Goal: Transaction & Acquisition: Purchase product/service

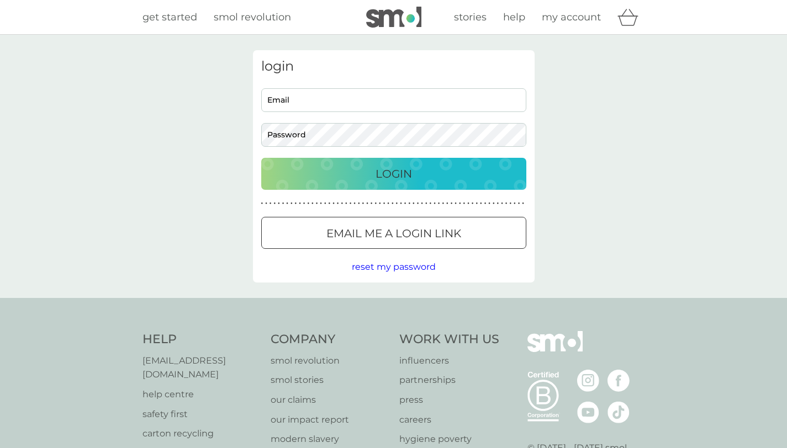
click at [368, 92] on input "Email" at bounding box center [393, 100] width 265 height 24
type input "josefina.topolova@gmail.com"
click at [385, 237] on div at bounding box center [394, 234] width 40 height 12
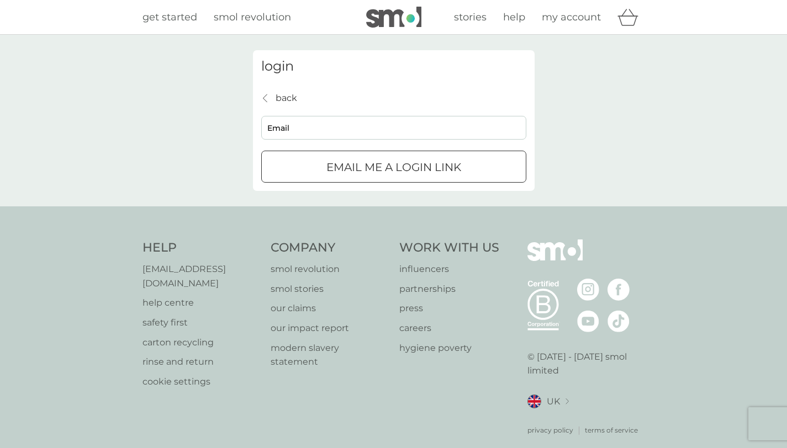
click at [364, 125] on input "Email" at bounding box center [393, 128] width 265 height 24
type input "josefina.topolova@gmail.com"
click at [357, 168] on p "Email me a login link" at bounding box center [393, 167] width 135 height 18
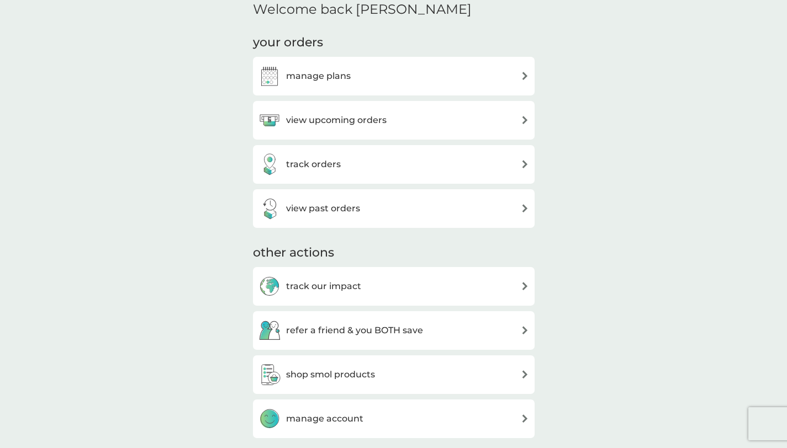
scroll to position [226, 0]
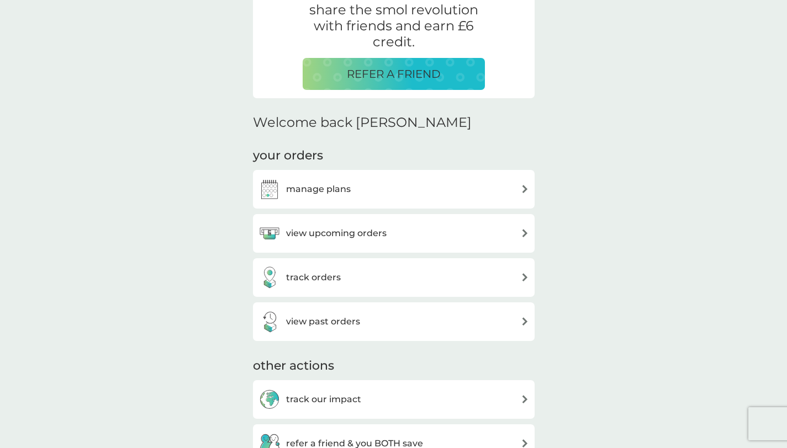
click at [386, 188] on div "manage plans" at bounding box center [393, 189] width 270 height 22
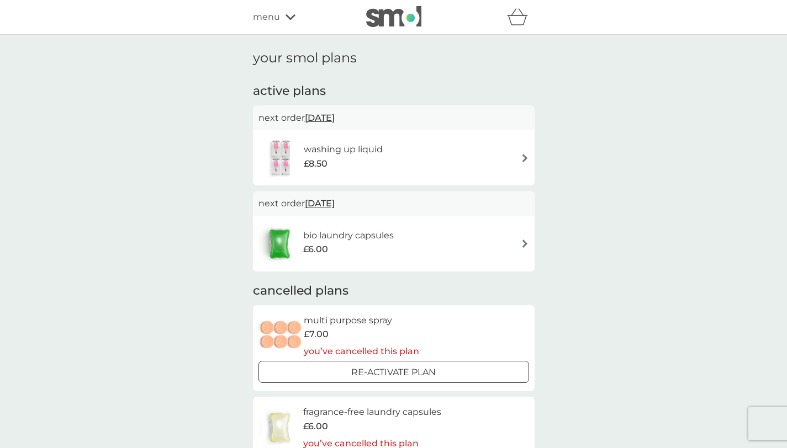
click at [476, 160] on div "washing up liquid £8.50" at bounding box center [393, 158] width 270 height 39
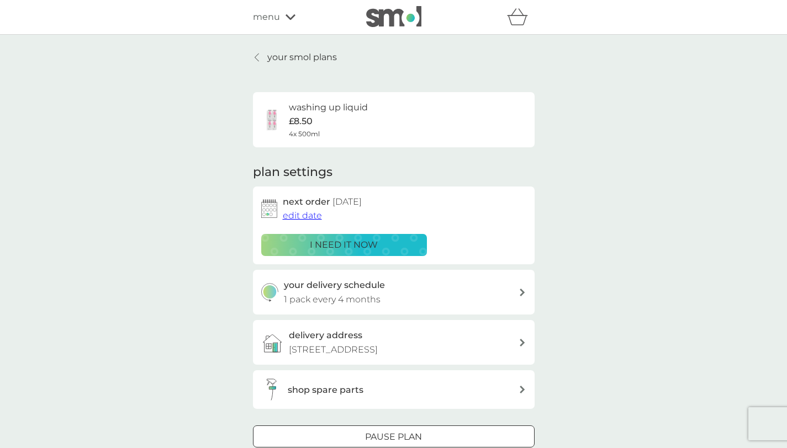
scroll to position [22, 0]
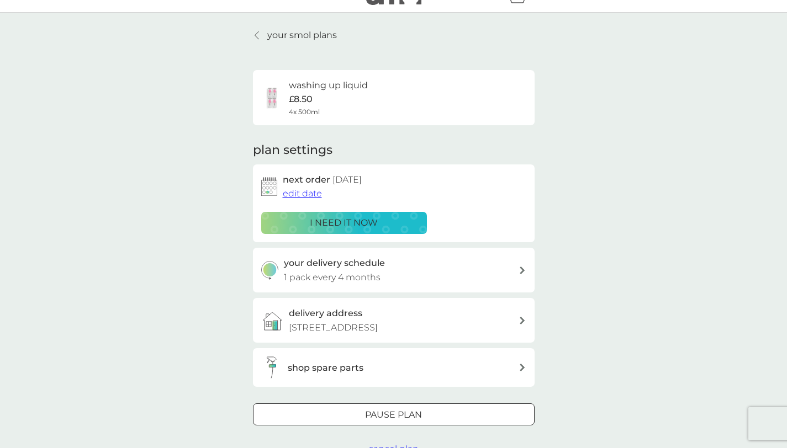
click at [306, 193] on span "edit date" at bounding box center [302, 193] width 39 height 10
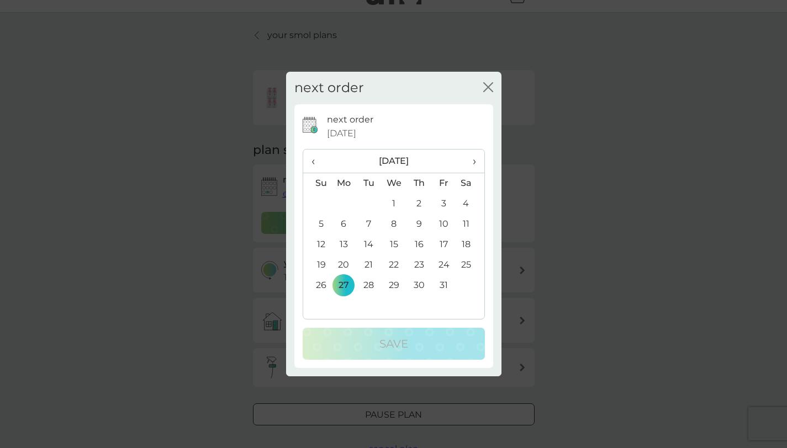
click at [309, 165] on th "‹" at bounding box center [317, 162] width 28 height 24
click at [371, 223] on td "9" at bounding box center [368, 224] width 25 height 20
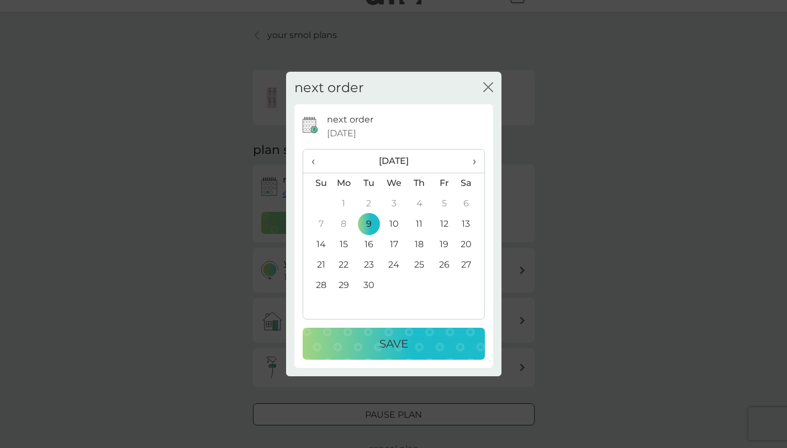
click at [395, 337] on p "Save" at bounding box center [393, 344] width 29 height 18
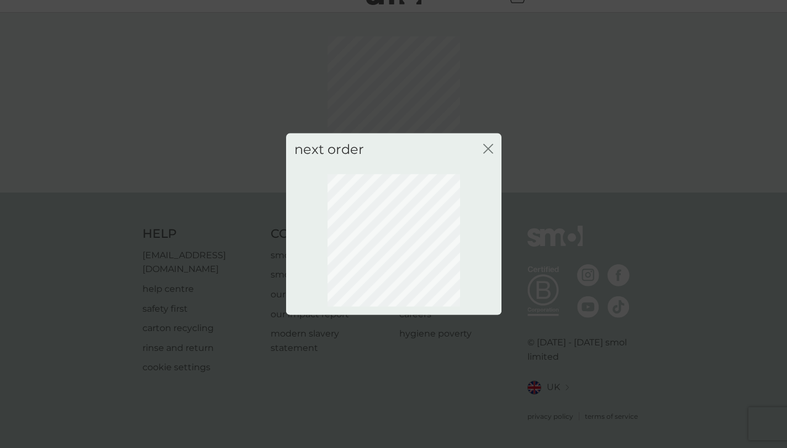
scroll to position [15, 0]
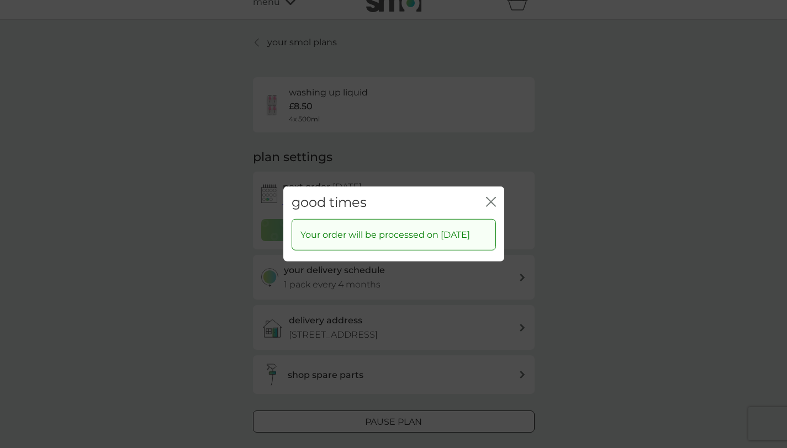
click at [491, 197] on icon "close" at bounding box center [491, 202] width 10 height 10
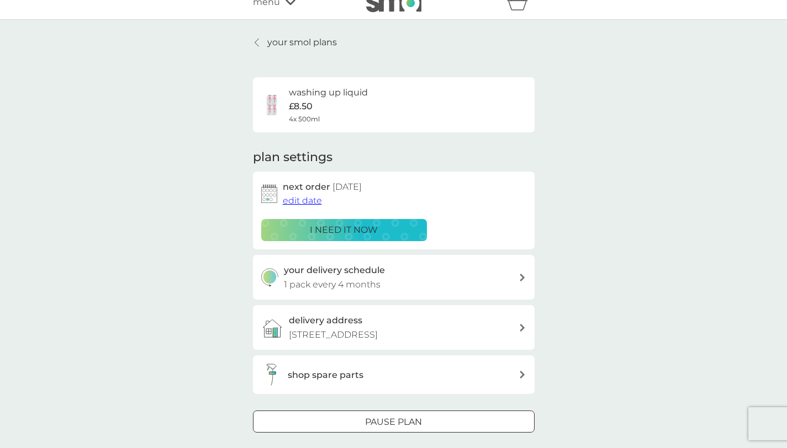
click at [222, 256] on div "your smol plans washing up liquid £8.50 4x 500ml plan settings next order [DATE…" at bounding box center [393, 249] width 787 height 459
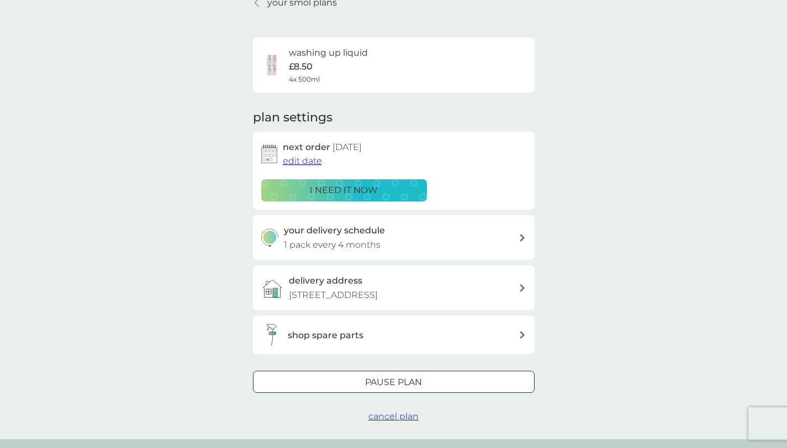
scroll to position [55, 0]
click at [331, 340] on h3 "shop spare parts" at bounding box center [326, 335] width 76 height 14
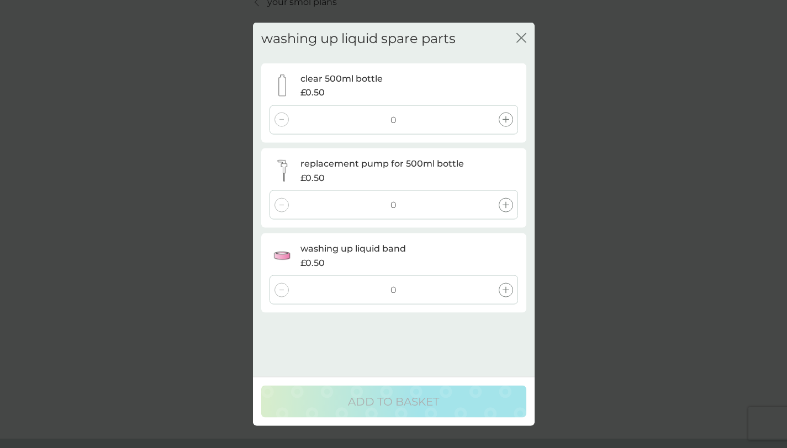
click at [526, 38] on div "washing up liquid spare parts close clear 500ml bottle £0.50 0 replacement pump…" at bounding box center [394, 172] width 282 height 299
click at [521, 34] on icon "close" at bounding box center [521, 38] width 10 height 10
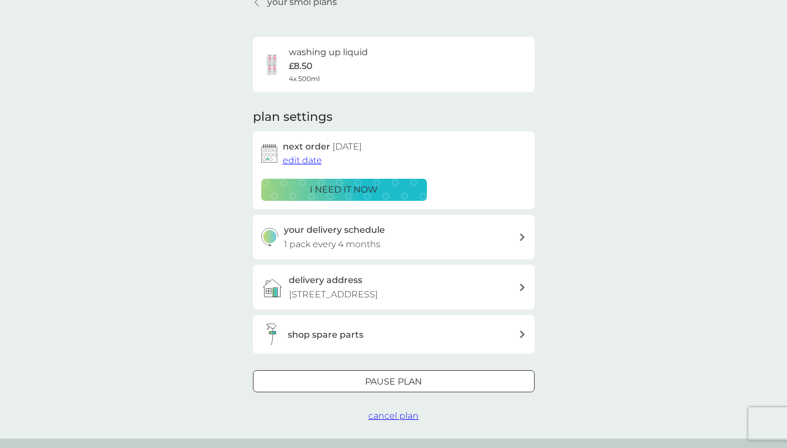
scroll to position [0, 0]
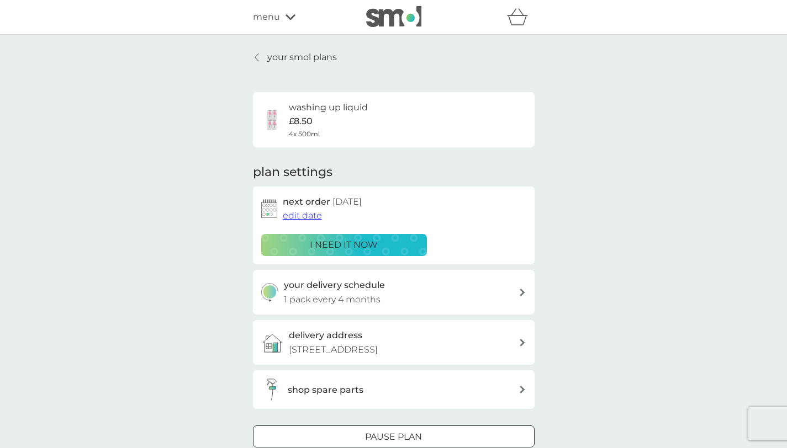
click at [257, 56] on icon at bounding box center [256, 57] width 4 height 9
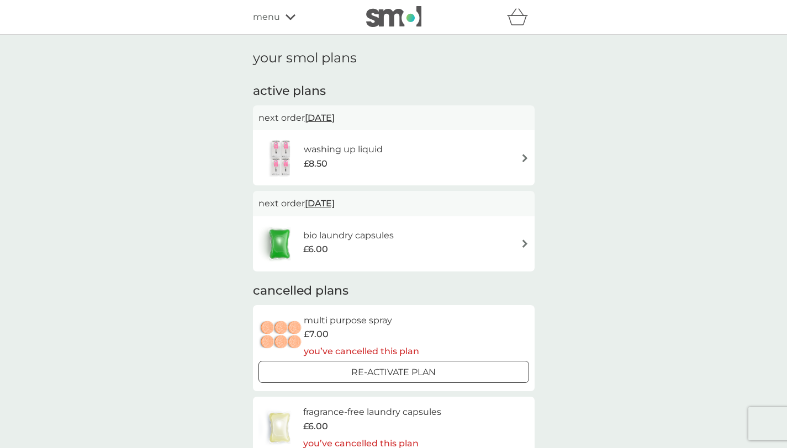
click at [287, 19] on icon at bounding box center [290, 17] width 10 height 7
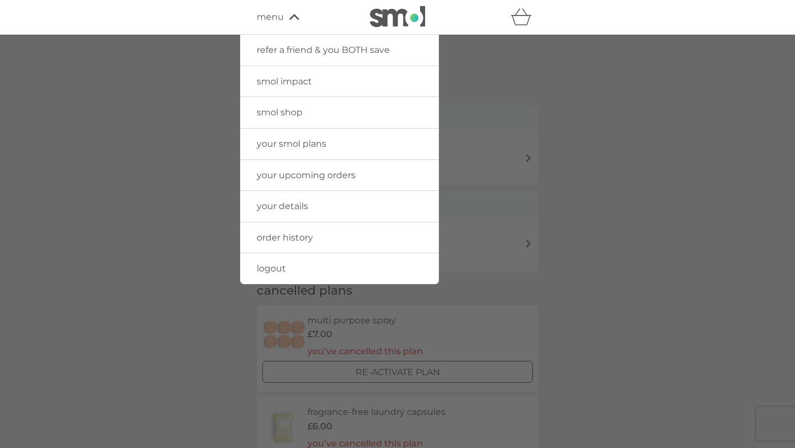
click at [183, 108] on div at bounding box center [397, 259] width 795 height 448
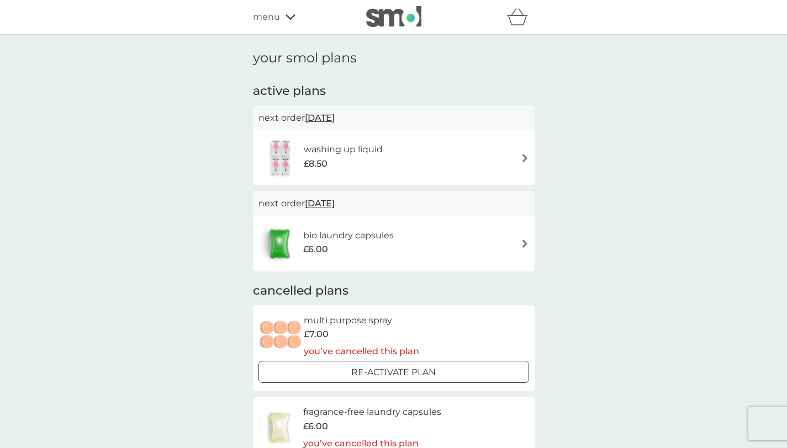
click at [390, 28] on link at bounding box center [393, 17] width 55 height 22
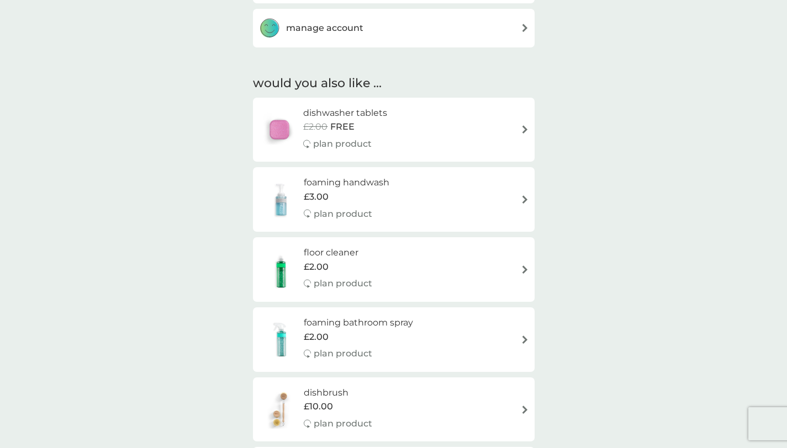
scroll to position [749, 0]
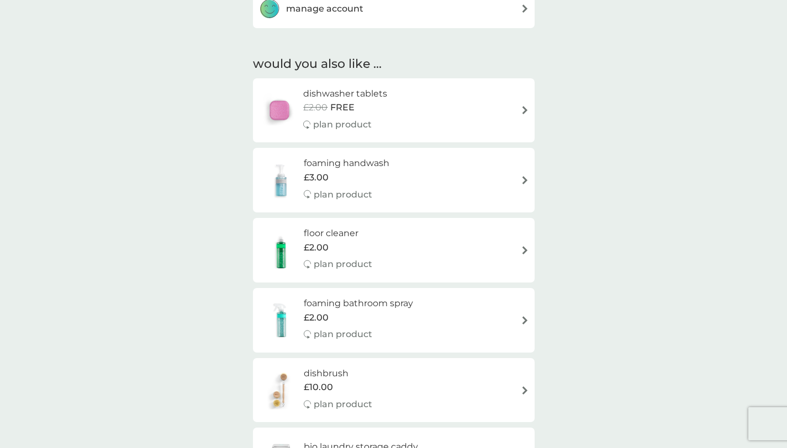
click at [415, 185] on div "foaming handwash £3.00 plan product" at bounding box center [393, 180] width 270 height 48
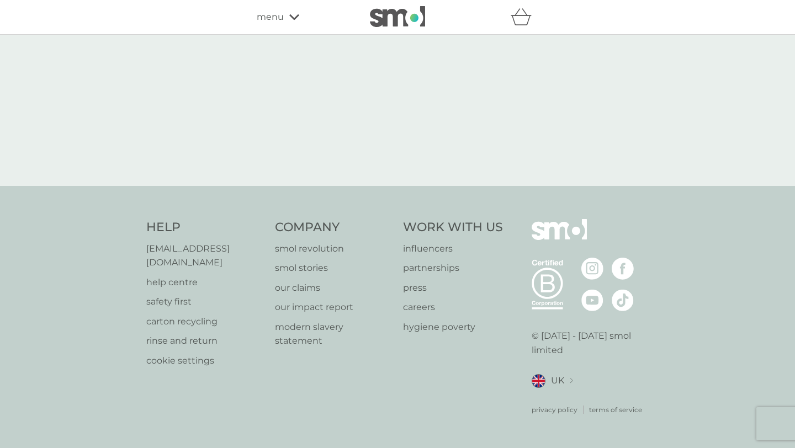
select select "119"
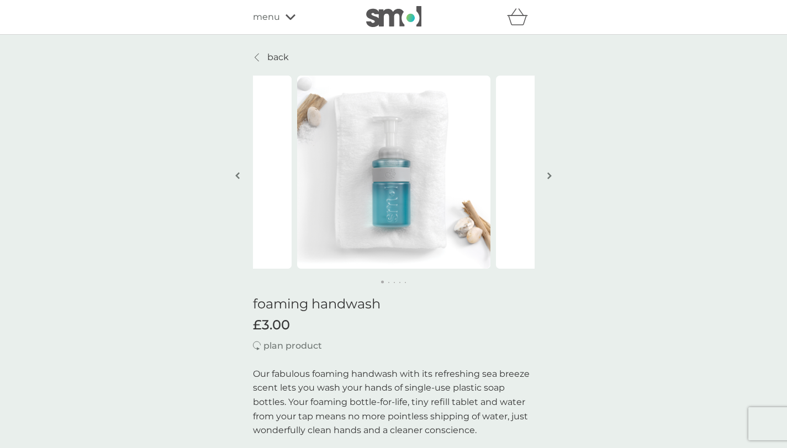
click at [552, 179] on button "button" at bounding box center [549, 176] width 8 height 55
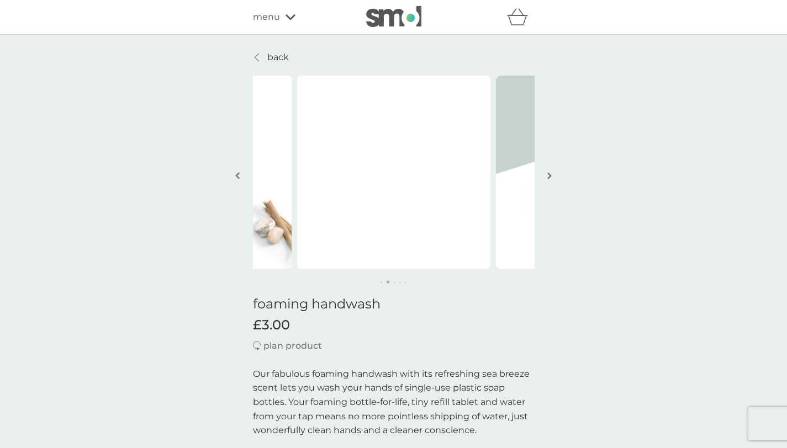
click at [552, 179] on button "button" at bounding box center [549, 176] width 8 height 55
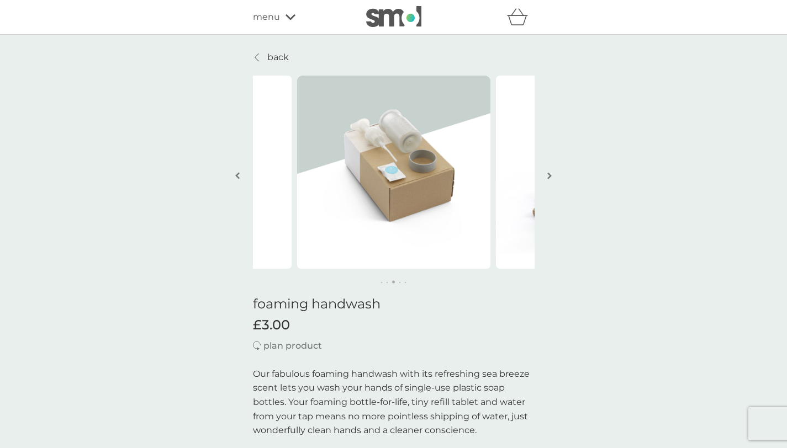
click at [552, 179] on button "button" at bounding box center [549, 176] width 8 height 55
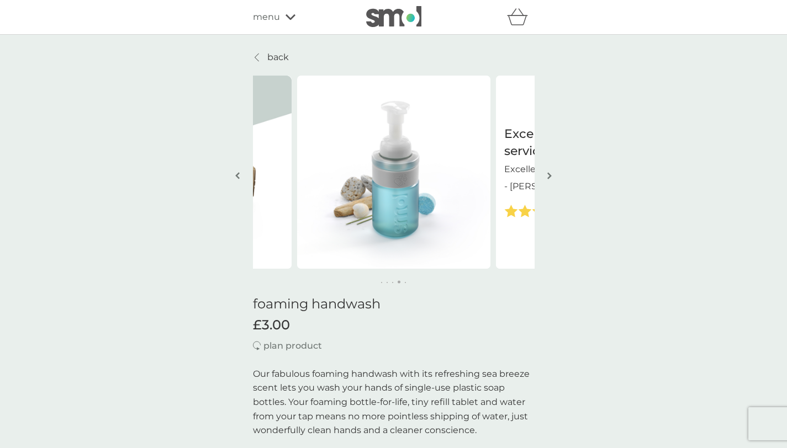
click at [552, 179] on button "button" at bounding box center [549, 176] width 8 height 55
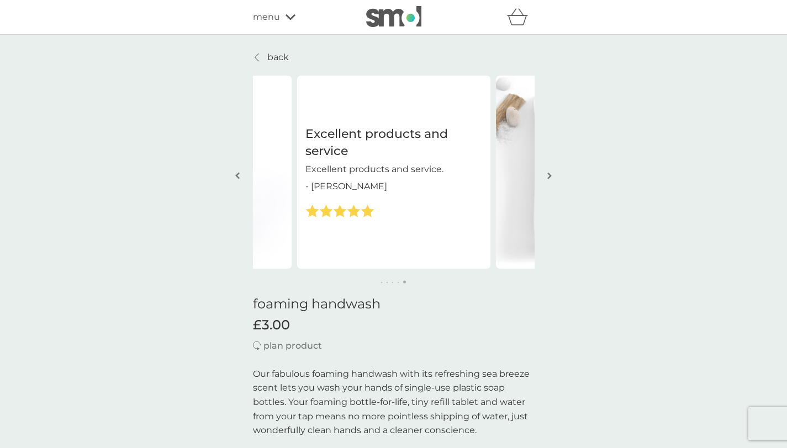
click at [552, 179] on button "button" at bounding box center [549, 176] width 8 height 55
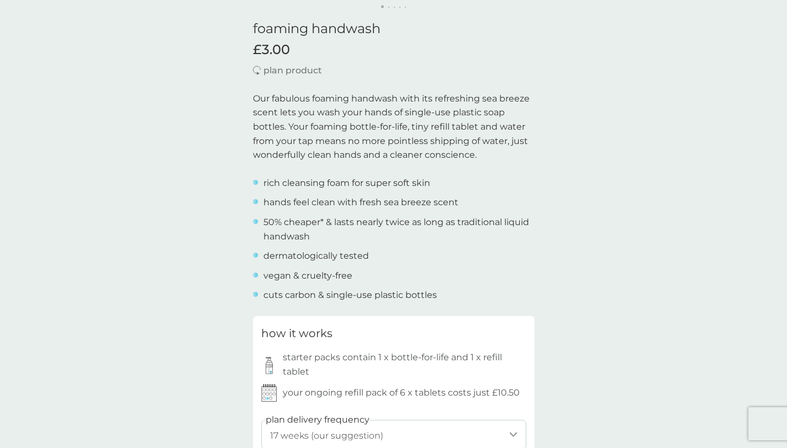
scroll to position [449, 0]
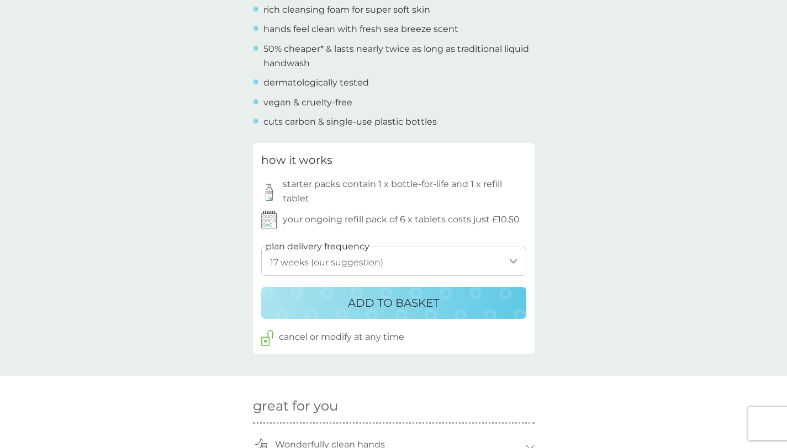
click at [195, 237] on div "back Excellent products and service Excellent products and service. - Sue Excel…" at bounding box center [393, 343] width 787 height 1485
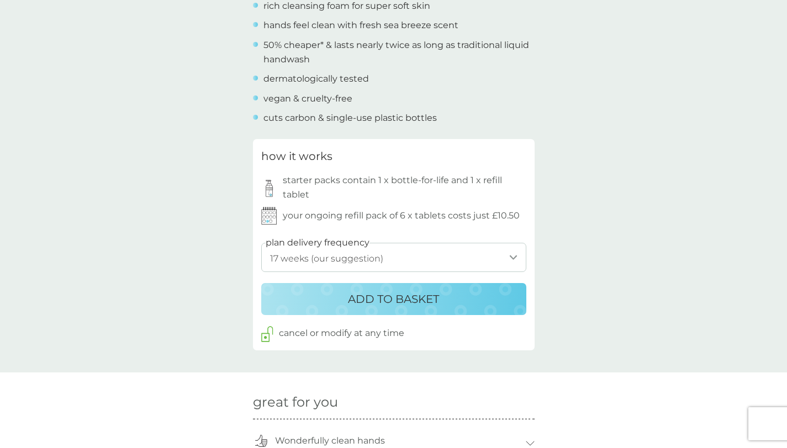
scroll to position [0, 0]
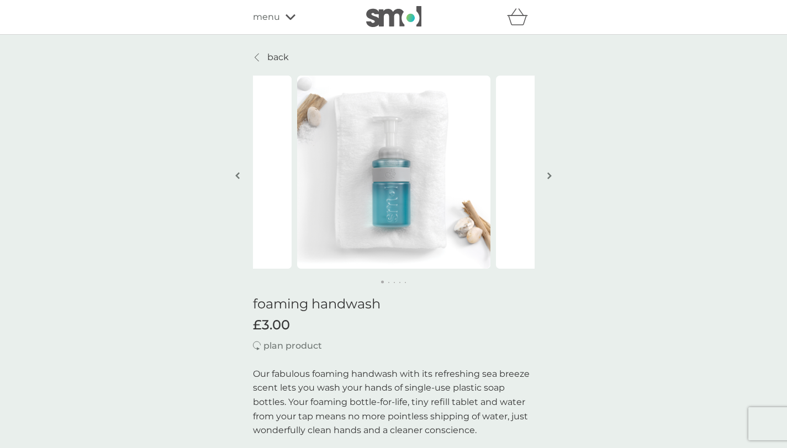
click at [270, 11] on span "menu" at bounding box center [266, 17] width 27 height 14
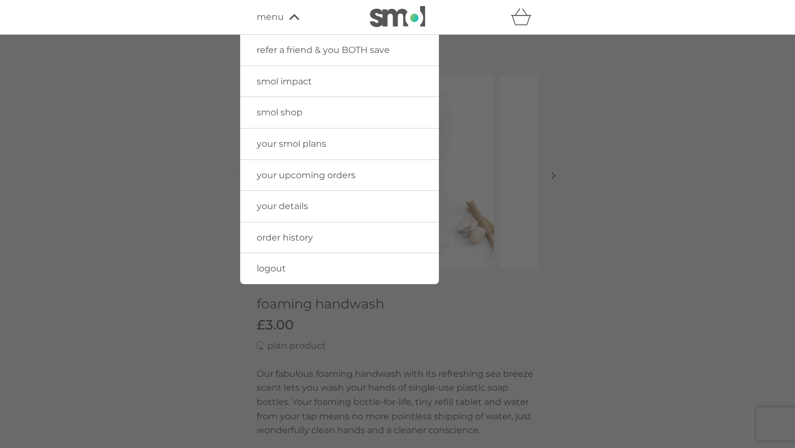
click at [111, 214] on div at bounding box center [397, 259] width 795 height 448
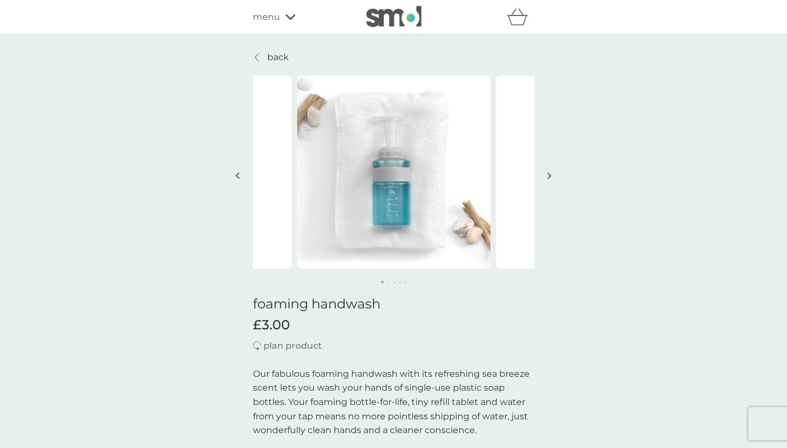
click at [519, 20] on icon "basket" at bounding box center [517, 16] width 21 height 17
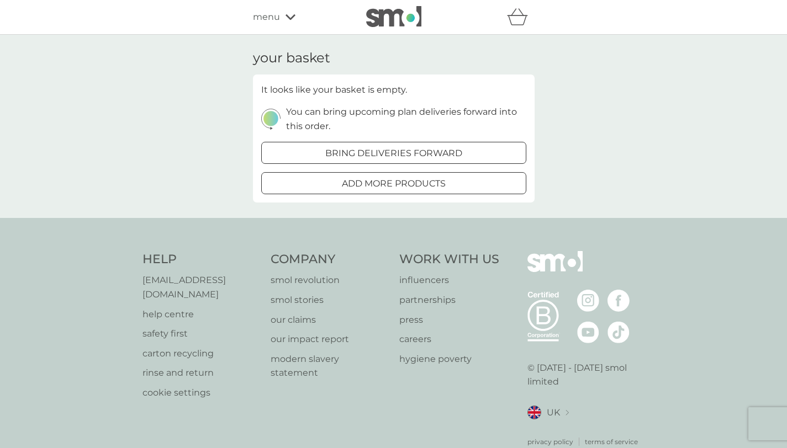
click at [387, 186] on div at bounding box center [394, 184] width 40 height 12
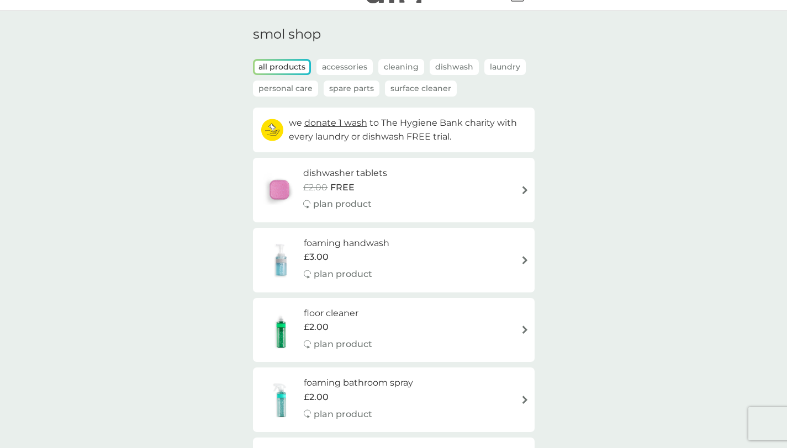
scroll to position [13, 0]
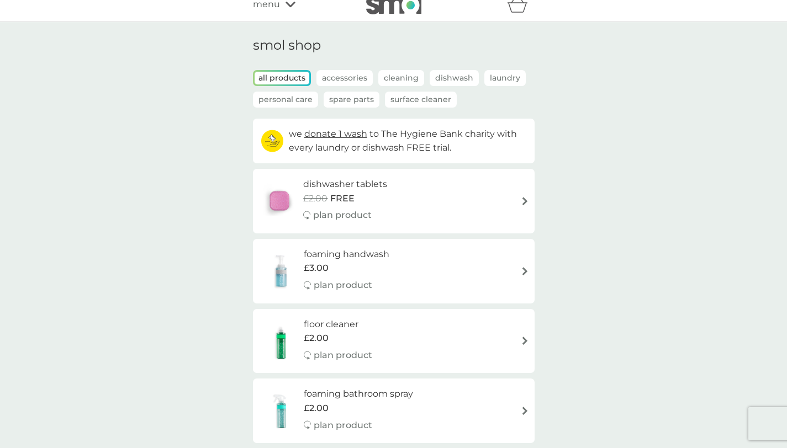
click at [287, 95] on p "Personal Care" at bounding box center [285, 100] width 65 height 16
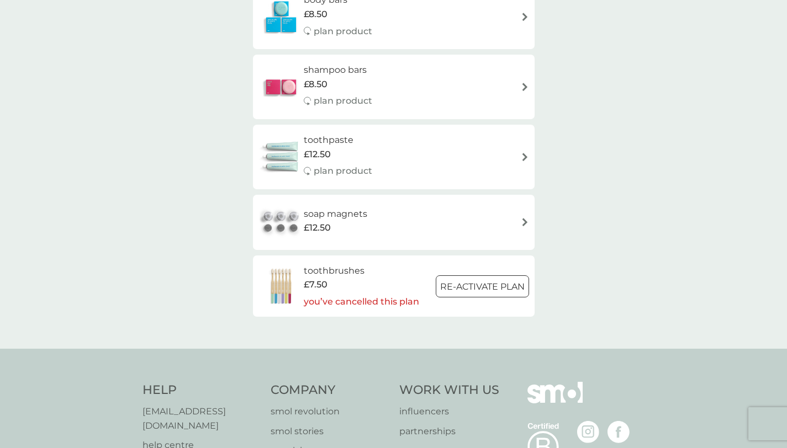
scroll to position [0, 0]
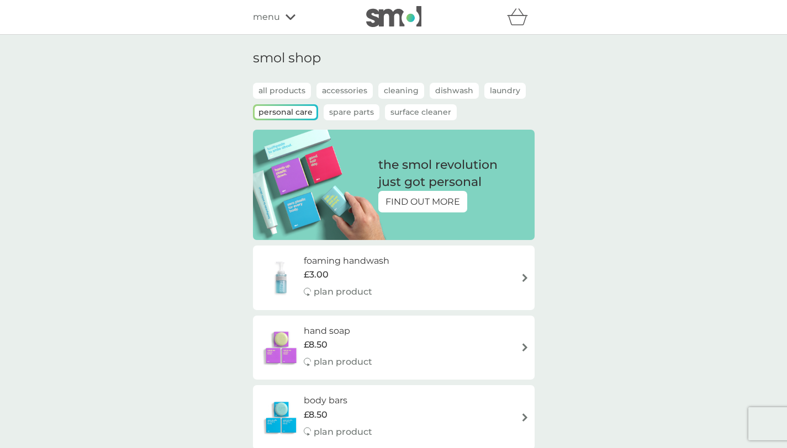
click at [291, 111] on p "Personal Care" at bounding box center [285, 112] width 62 height 13
click at [289, 86] on p "all products" at bounding box center [282, 91] width 58 height 16
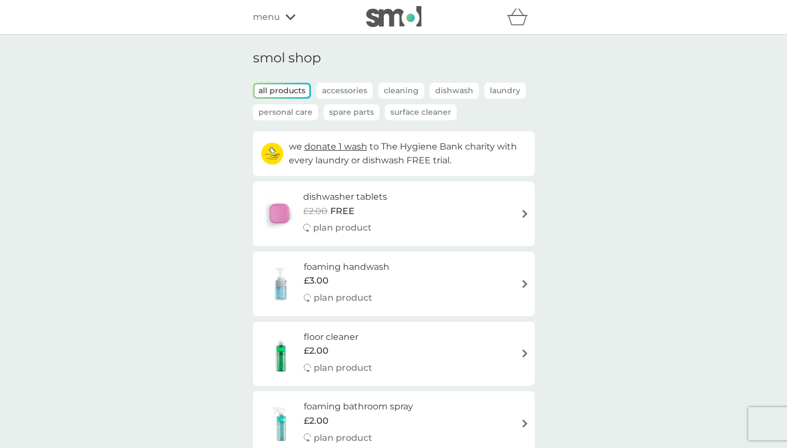
click at [415, 115] on p "Surface Cleaner" at bounding box center [421, 112] width 72 height 16
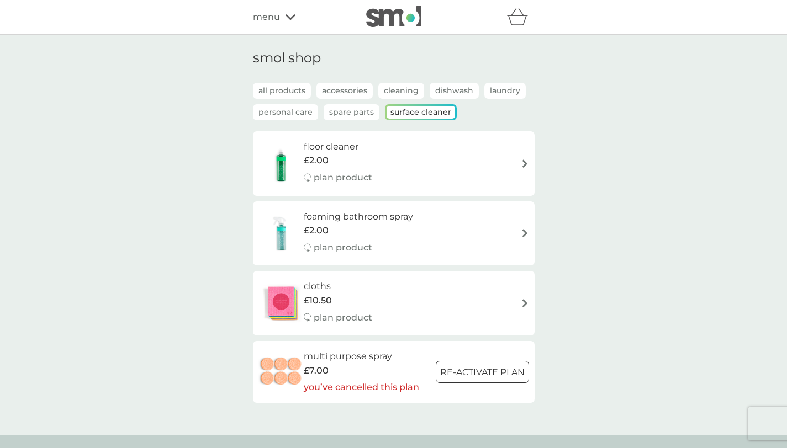
click at [365, 94] on p "Accessories" at bounding box center [344, 91] width 56 height 16
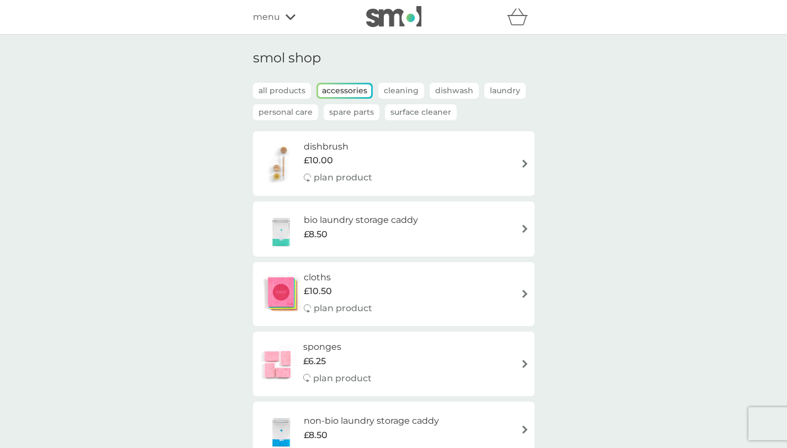
click at [362, 164] on div "£10.00" at bounding box center [338, 160] width 68 height 14
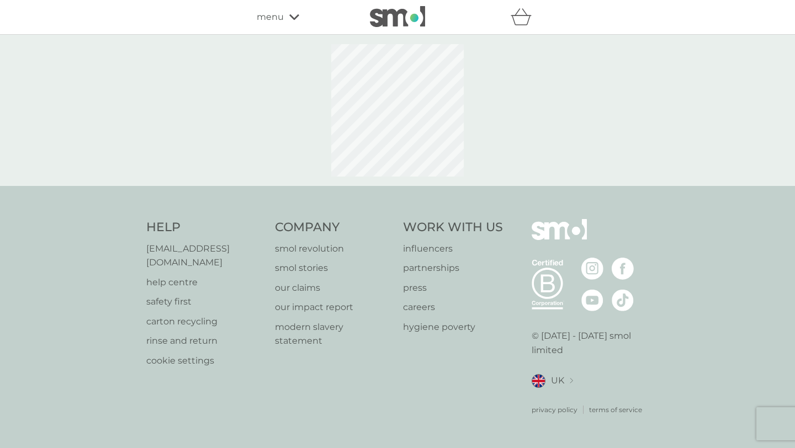
select select "245"
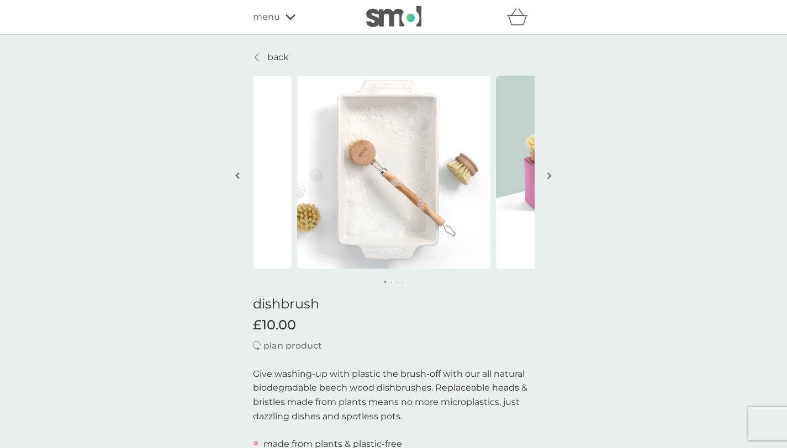
click at [550, 176] on img "button" at bounding box center [549, 176] width 4 height 8
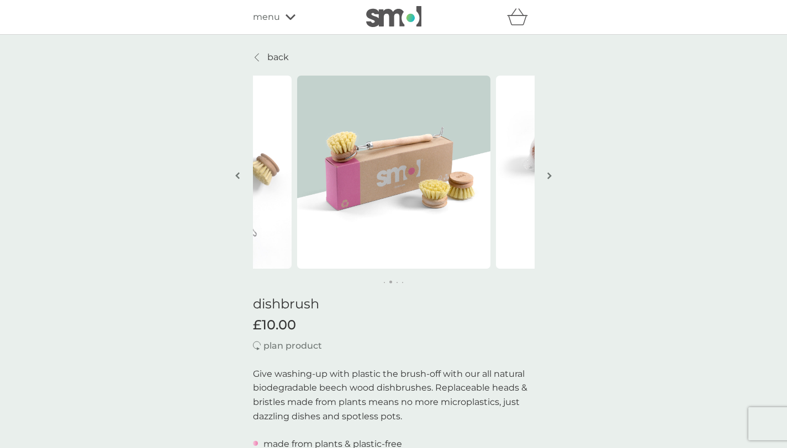
click at [548, 177] on img "button" at bounding box center [549, 176] width 4 height 8
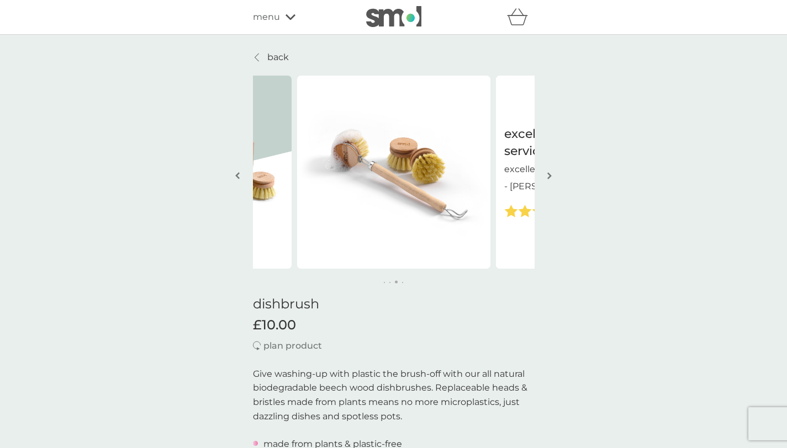
click at [549, 177] on img "button" at bounding box center [549, 176] width 4 height 8
